Goal: Task Accomplishment & Management: Use online tool/utility

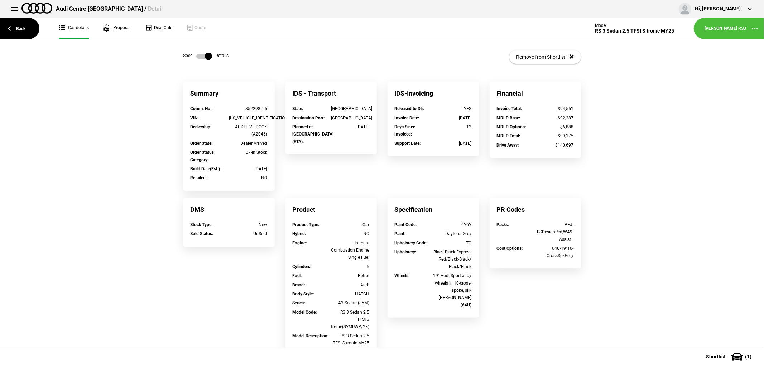
click at [19, 25] on link "Back" at bounding box center [19, 28] width 39 height 21
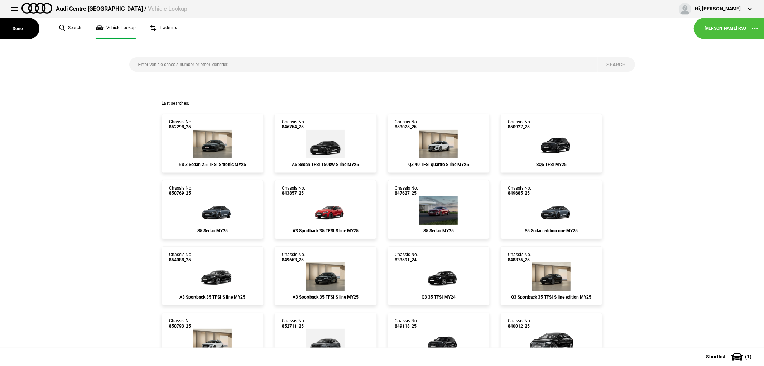
click at [19, 25] on button "Done" at bounding box center [19, 28] width 39 height 21
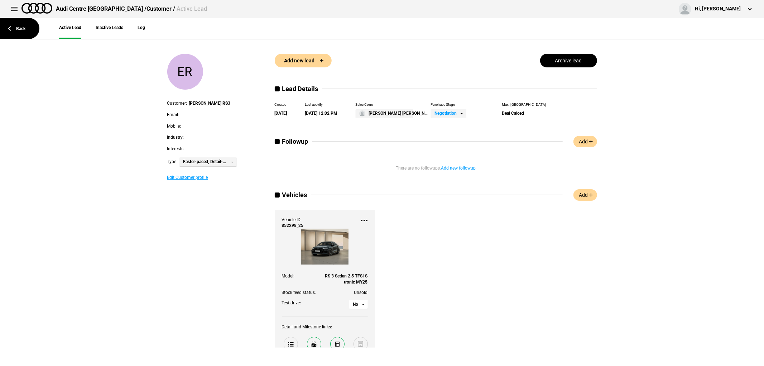
click at [19, 25] on link "Back" at bounding box center [19, 28] width 39 height 21
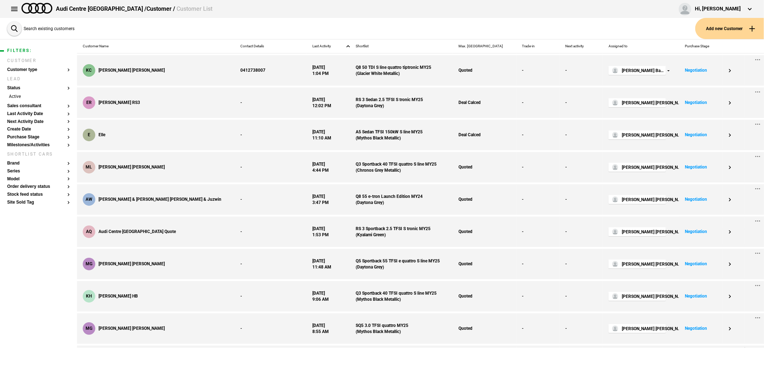
click at [736, 26] on button "Add new Customer" at bounding box center [729, 28] width 69 height 21
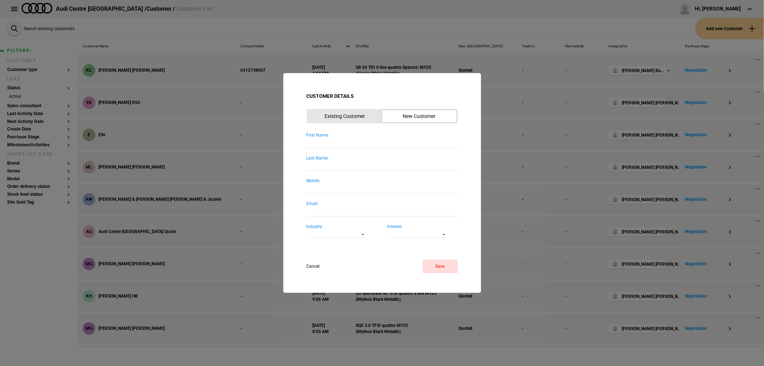
click at [350, 138] on input "First Name:" at bounding box center [382, 143] width 151 height 10
type input "Helen"
type input "Skirving"
type input "0423 100 280"
click at [360, 206] on div "Email:" at bounding box center [382, 204] width 151 height 6
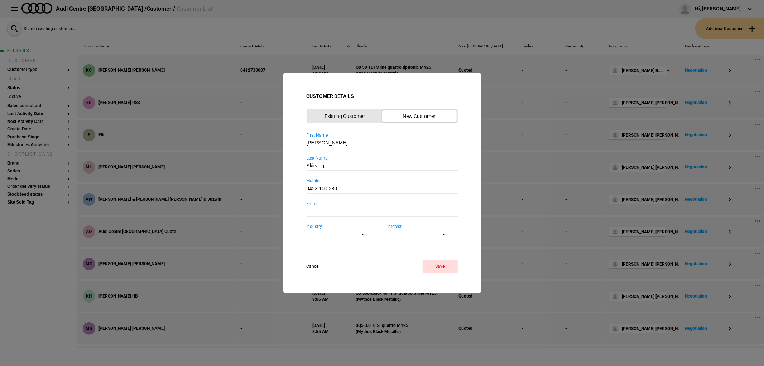
click at [360, 207] on input "Email:" at bounding box center [382, 212] width 151 height 10
type input "helenskirving@gmail.com"
click at [442, 264] on button "Save" at bounding box center [440, 266] width 35 height 14
click at [331, 187] on input "0423 100 280" at bounding box center [382, 189] width 151 height 10
click at [330, 187] on input "0423 100 280" at bounding box center [382, 189] width 151 height 10
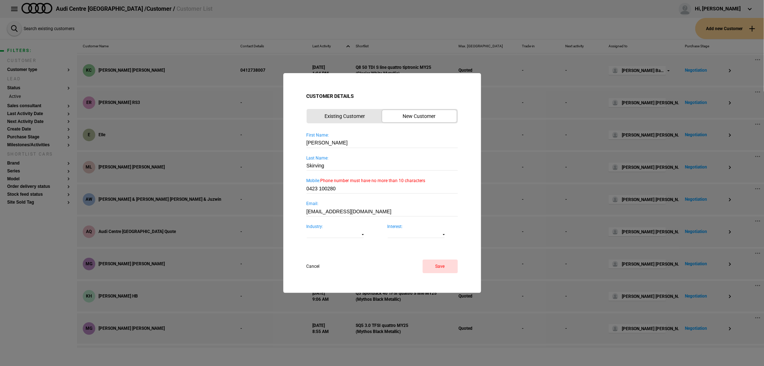
click at [319, 189] on input "0423 100280" at bounding box center [382, 189] width 151 height 10
type input "0423100280"
click at [444, 265] on button "Save" at bounding box center [440, 266] width 35 height 14
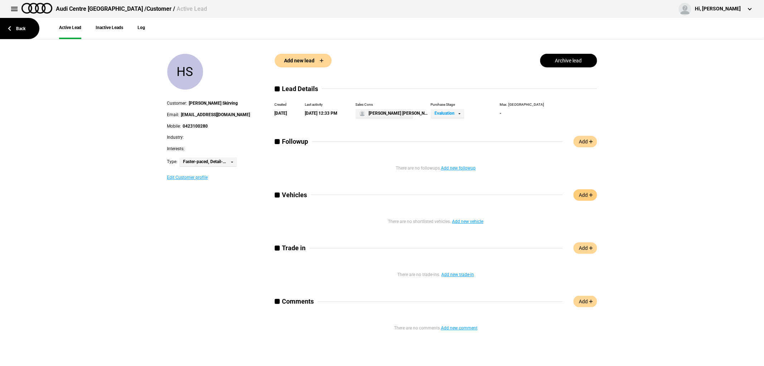
click at [589, 191] on link "Add" at bounding box center [585, 194] width 24 height 11
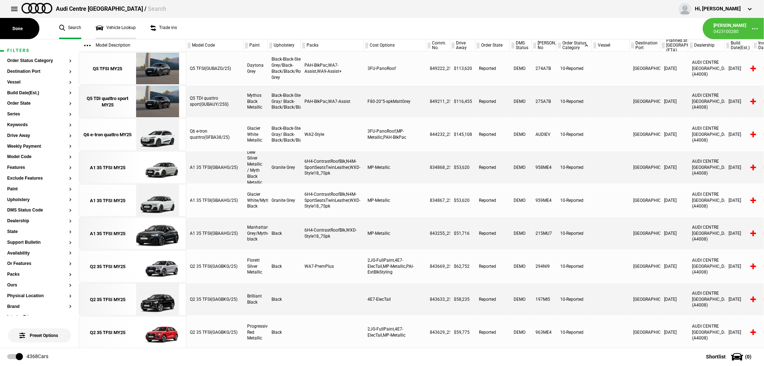
click at [110, 26] on link "Vehicle Lookup" at bounding box center [116, 28] width 40 height 21
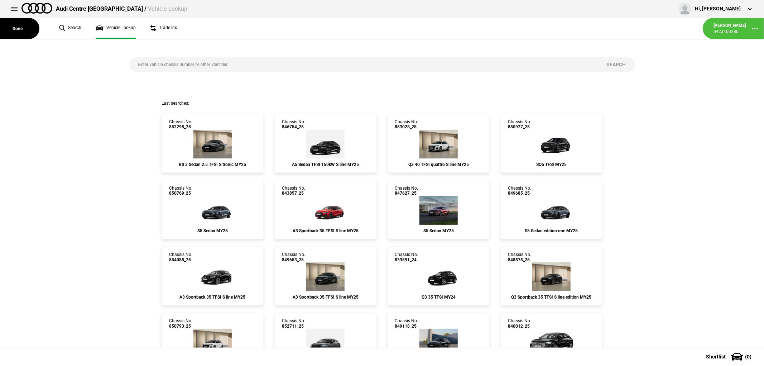
click at [259, 62] on input "search" at bounding box center [363, 64] width 469 height 14
type input "852721"
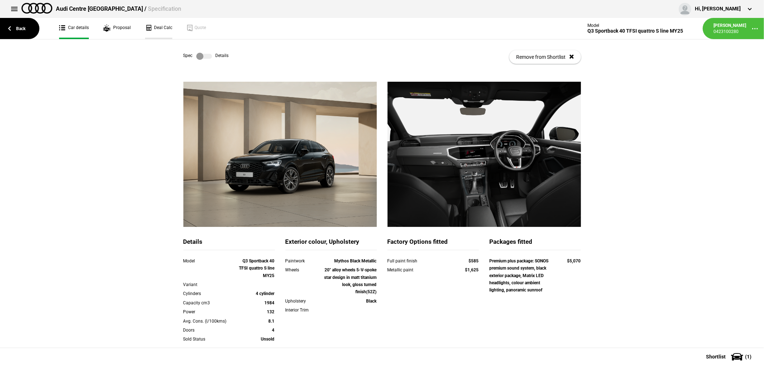
click at [158, 22] on link "Deal Calc" at bounding box center [158, 28] width 27 height 21
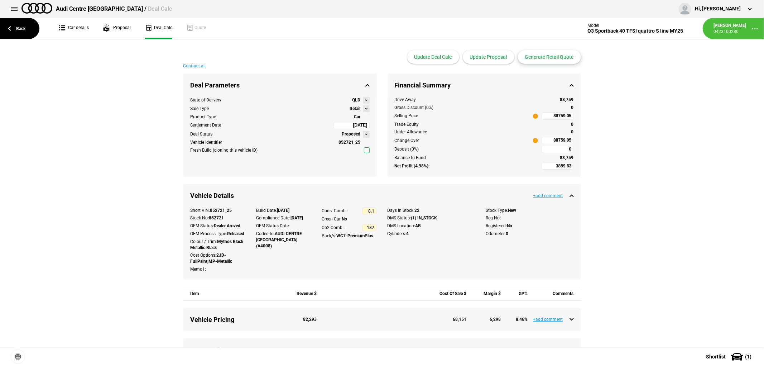
click at [561, 56] on button "Generate Retail Quote" at bounding box center [549, 57] width 63 height 14
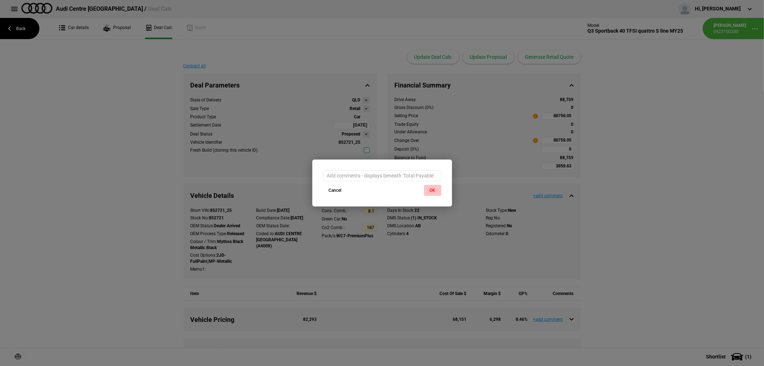
click at [432, 192] on button "OK" at bounding box center [432, 190] width 17 height 11
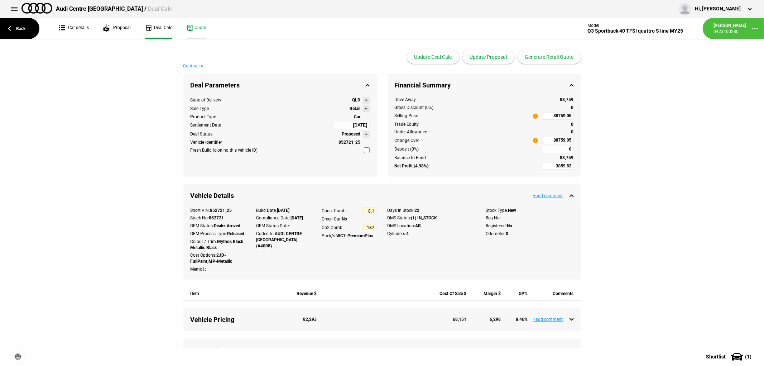
click at [198, 29] on link "Quote" at bounding box center [196, 28] width 19 height 21
